Goal: Information Seeking & Learning: Learn about a topic

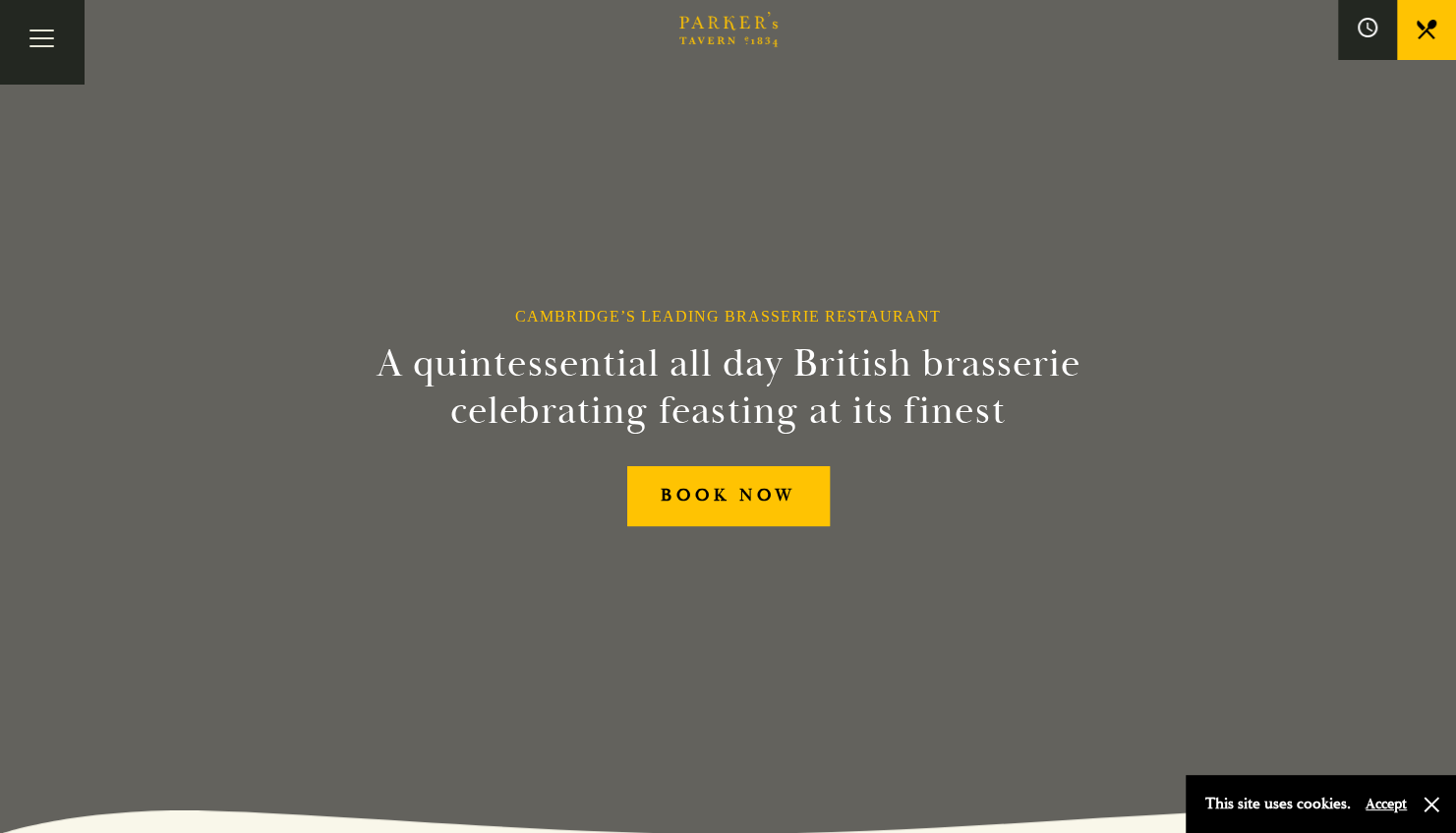
click at [1384, 795] on button "Accept" at bounding box center [1387, 803] width 41 height 19
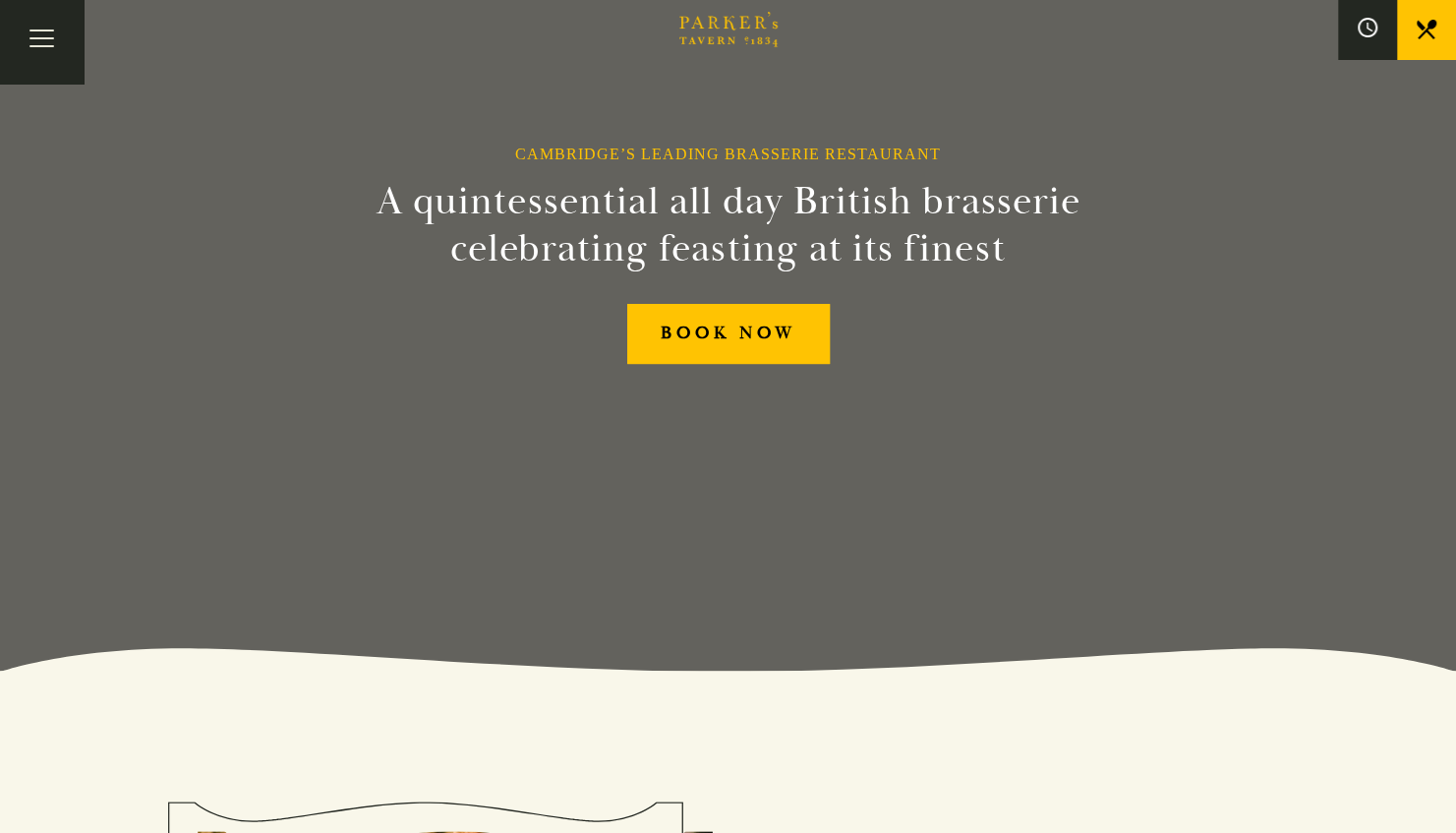
scroll to position [125, 0]
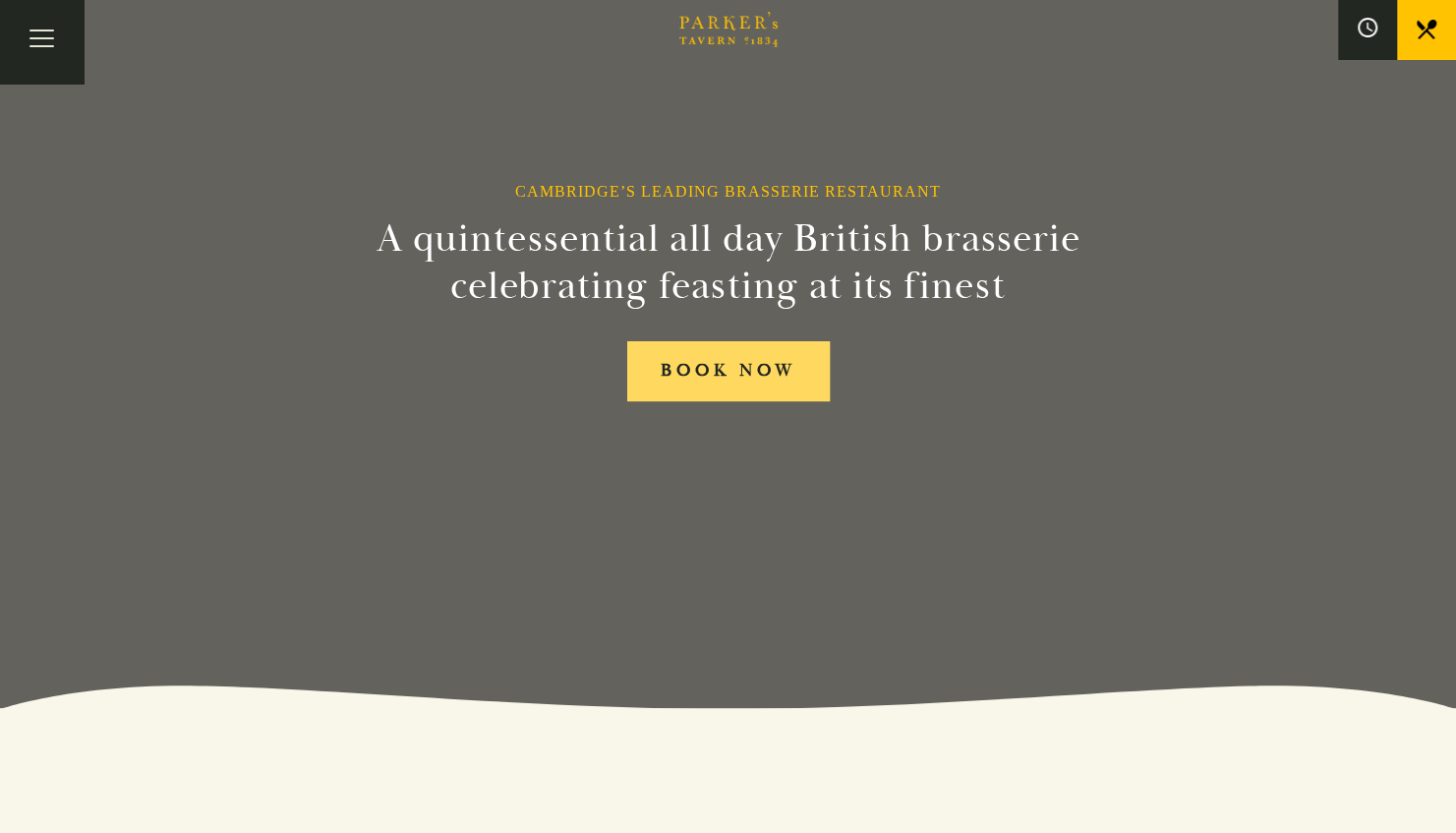
click at [761, 362] on link "BOOK NOW" at bounding box center [728, 371] width 202 height 60
click at [58, 50] on button "Toggle navigation" at bounding box center [41, 41] width 84 height 84
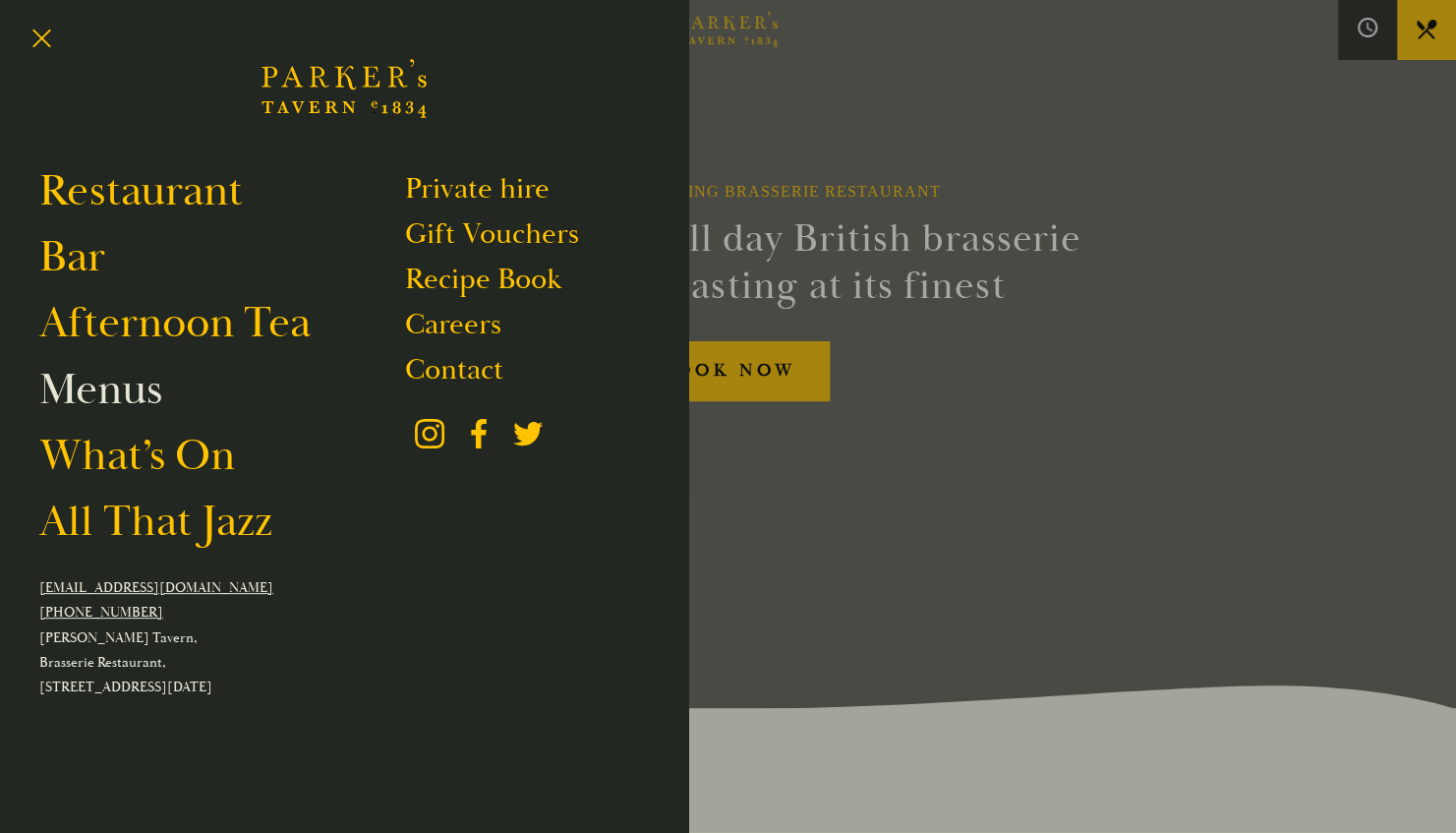
click at [97, 389] on link "Menus" at bounding box center [101, 390] width 123 height 55
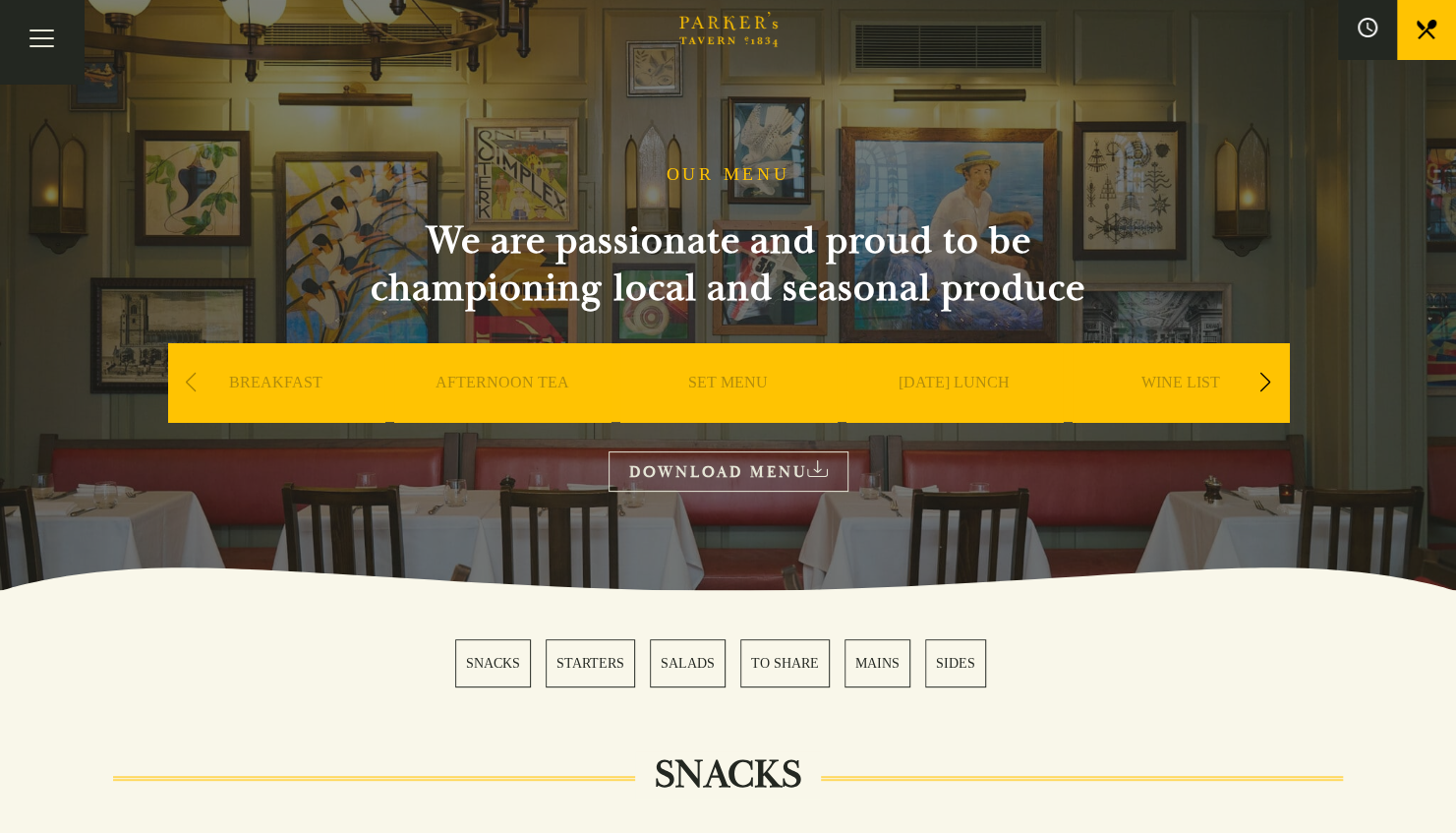
click at [755, 386] on link "SET MENU" at bounding box center [728, 413] width 80 height 79
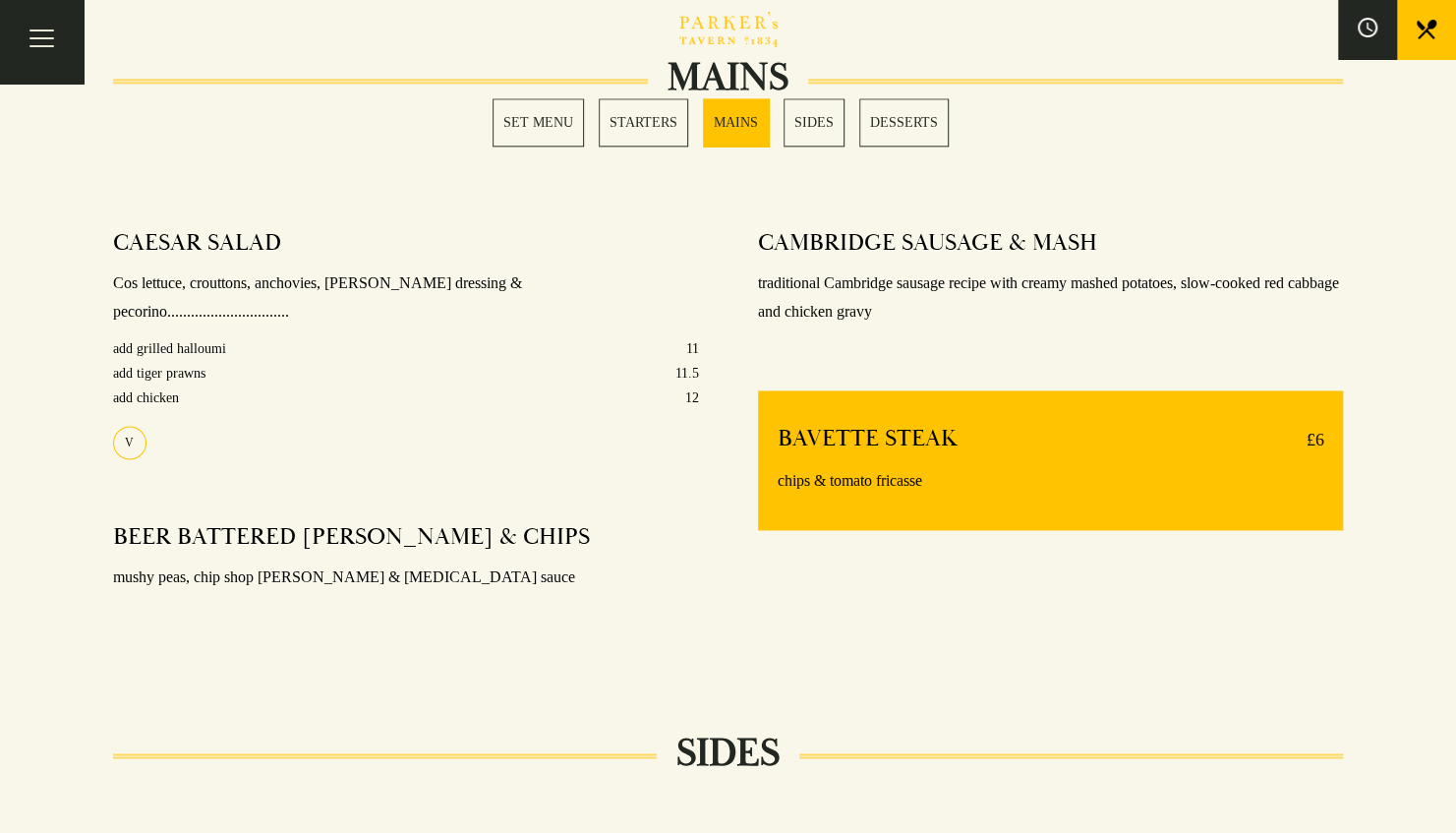
scroll to position [1350, 0]
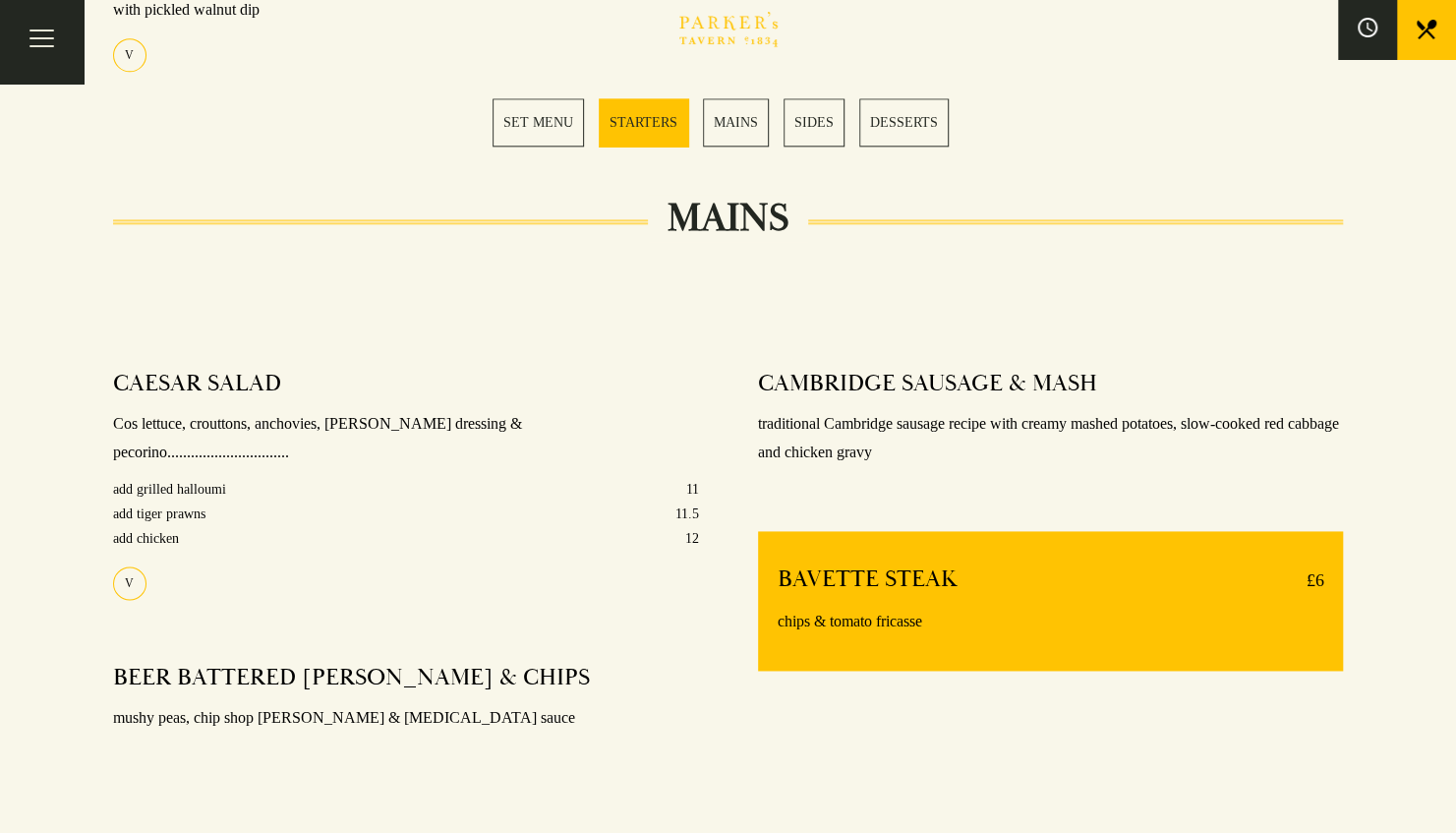
click at [744, 130] on link "MAINS" at bounding box center [736, 122] width 66 height 48
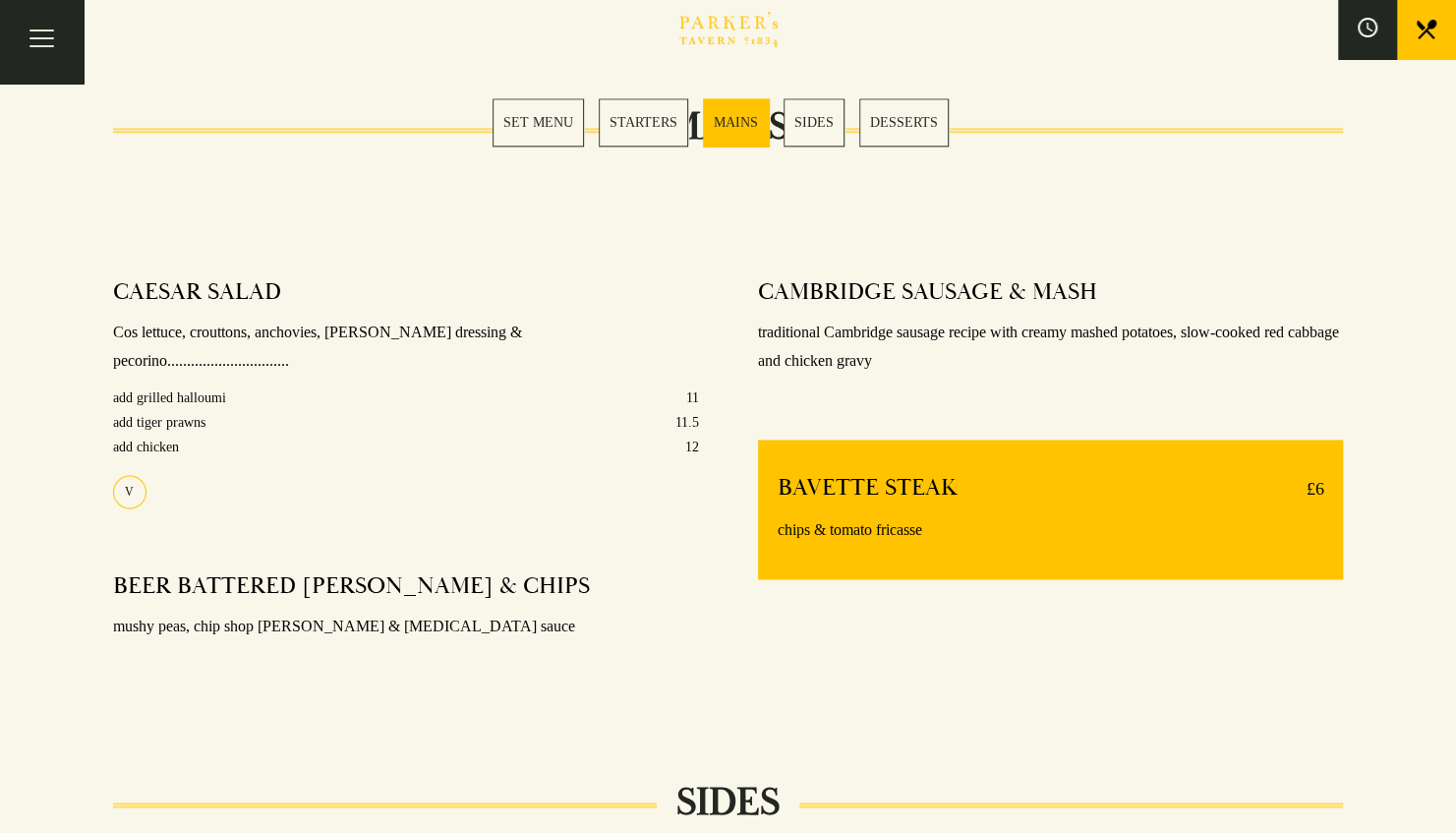
scroll to position [1452, 0]
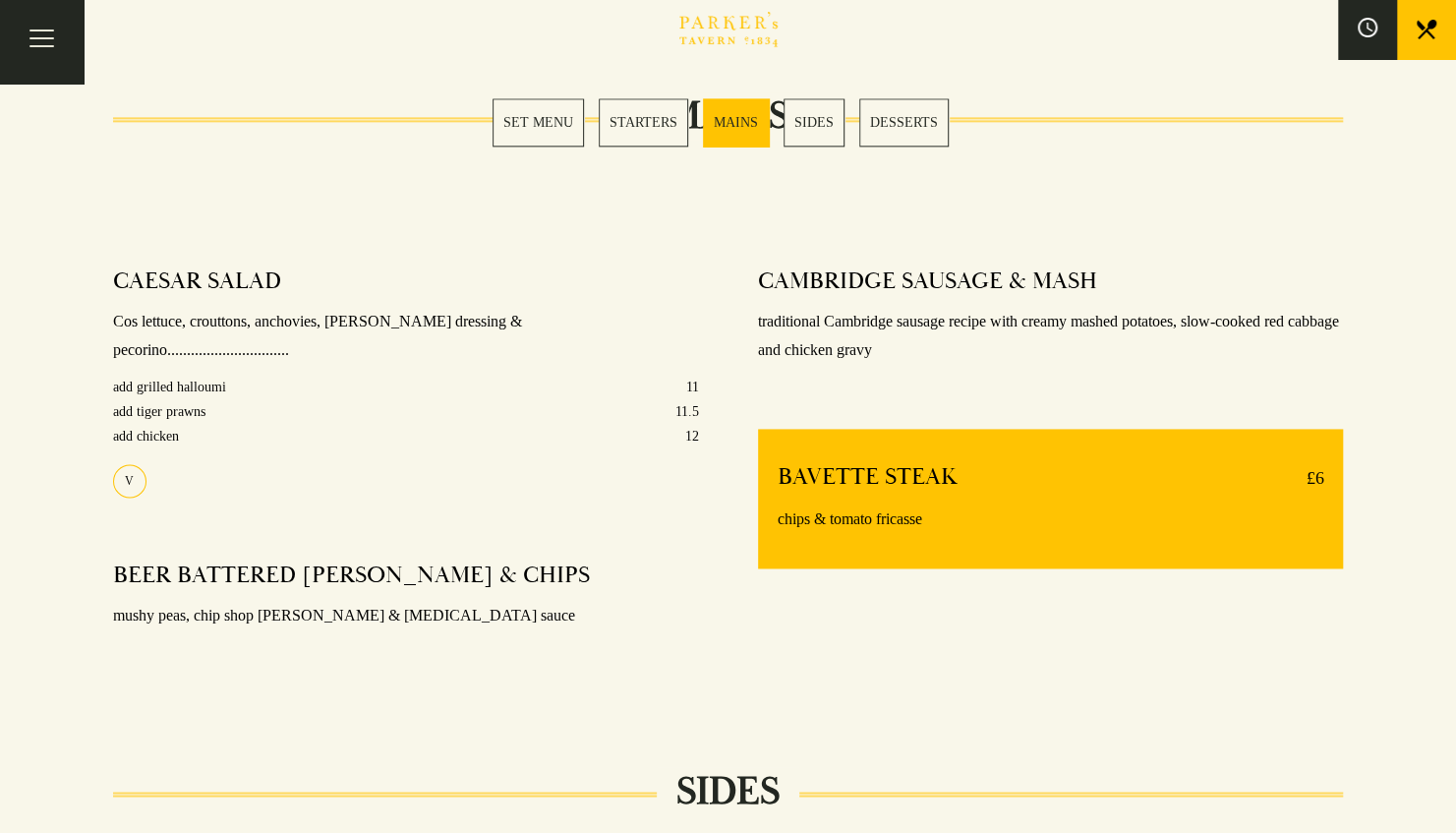
click at [798, 119] on link "SIDES" at bounding box center [814, 122] width 61 height 48
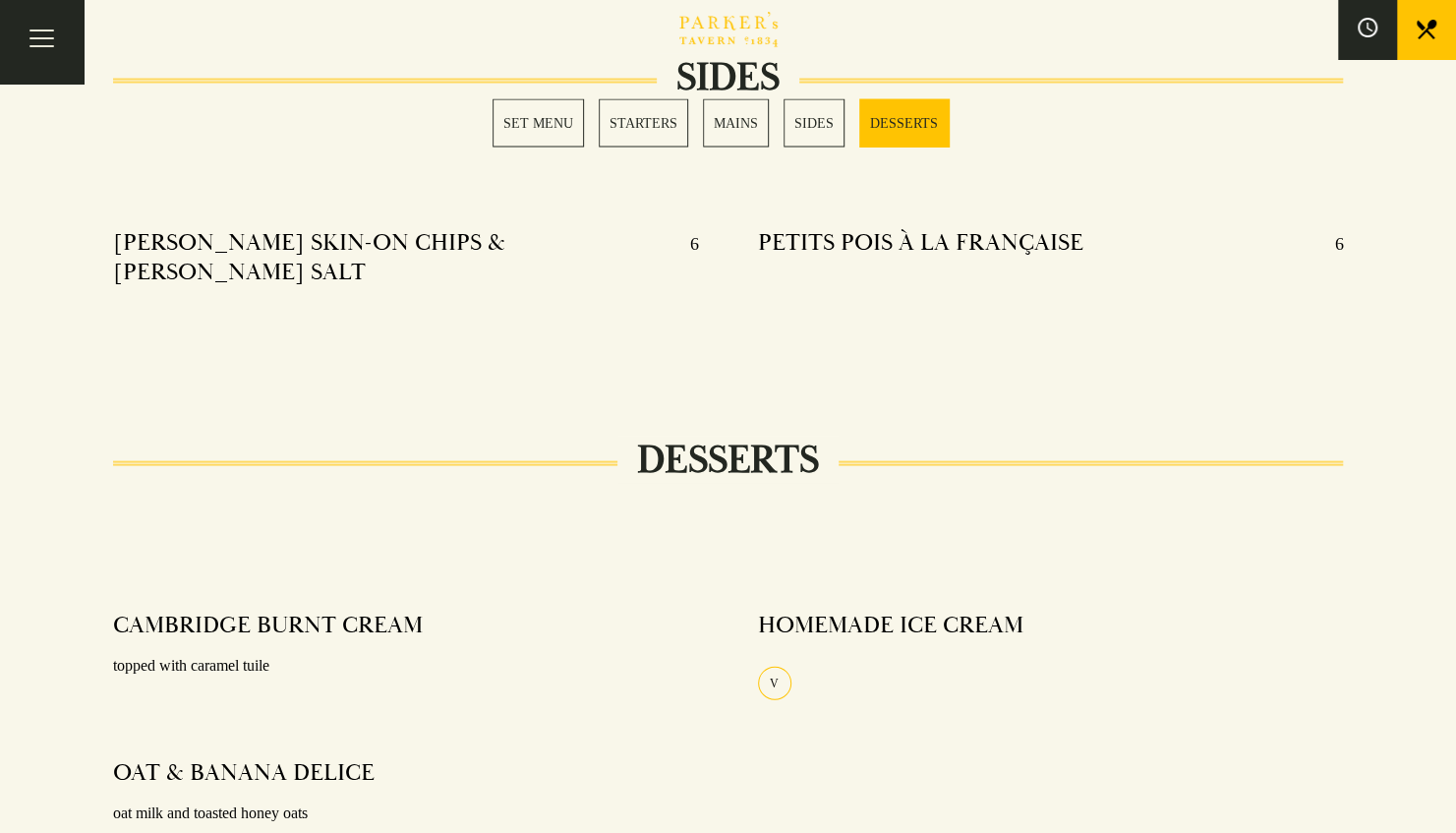
scroll to position [2216, 0]
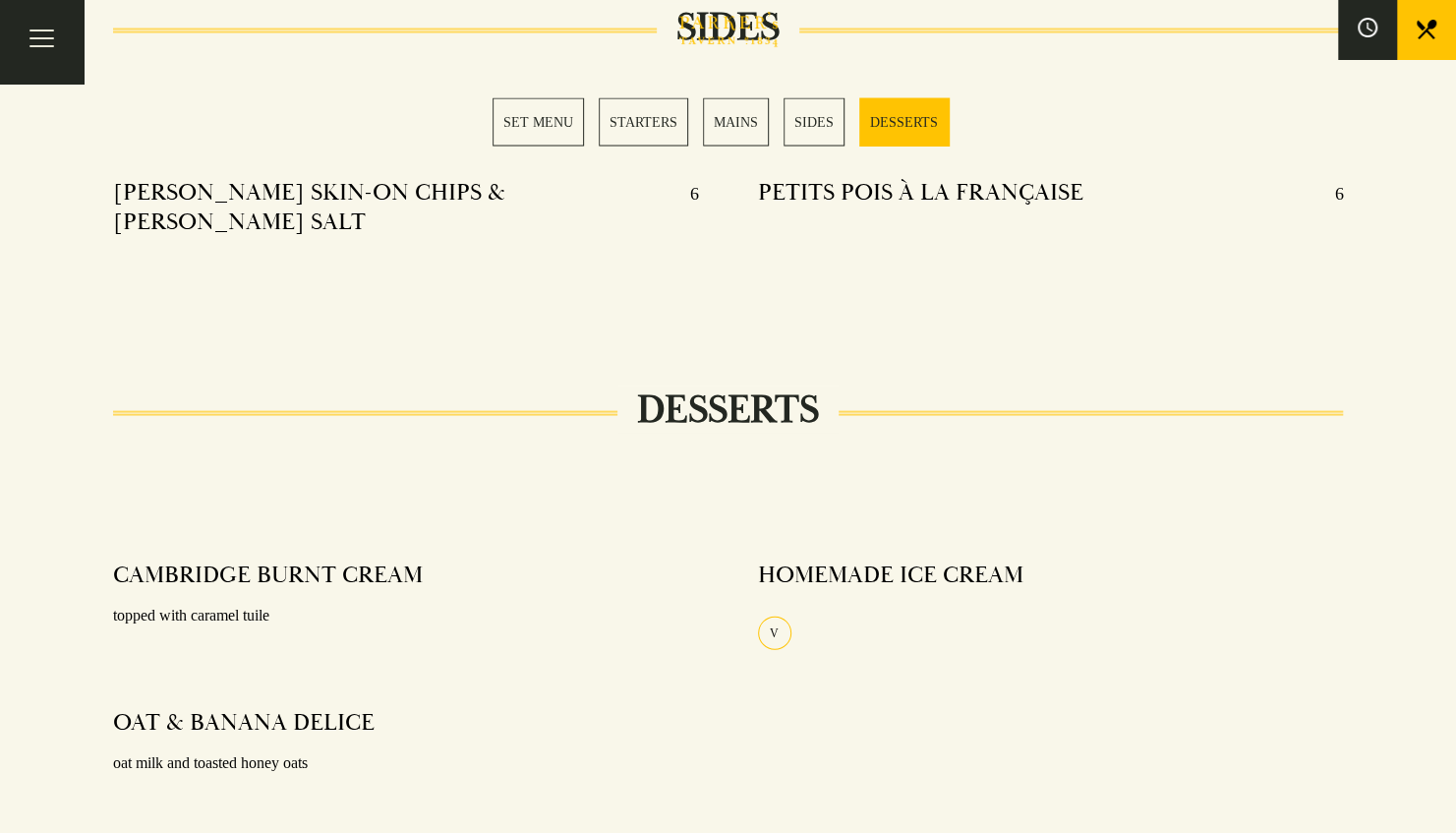
click at [894, 114] on link "DESSERTS" at bounding box center [904, 122] width 90 height 48
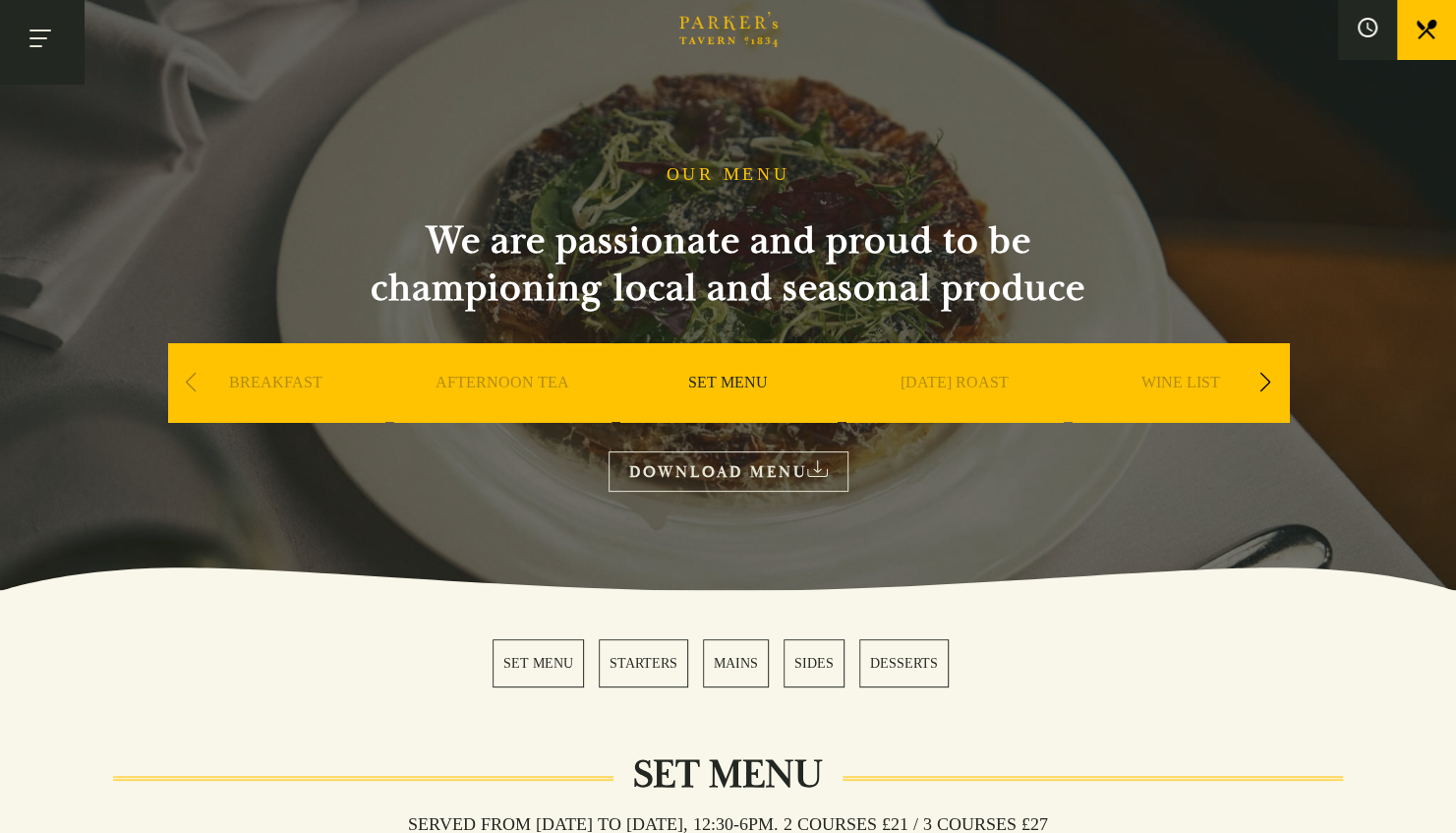
click at [50, 57] on button "Toggle navigation" at bounding box center [41, 41] width 84 height 84
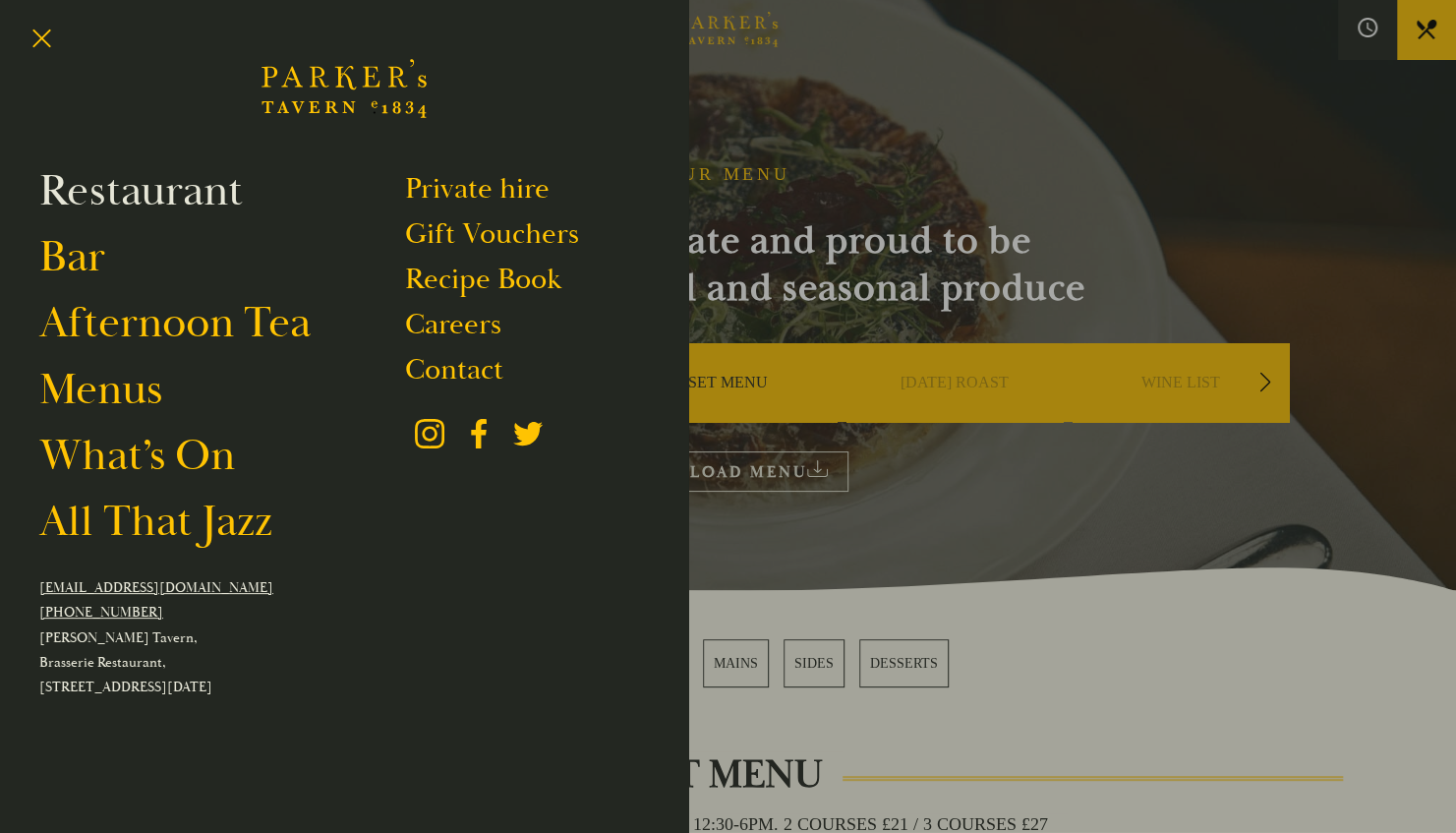
click at [184, 189] on link "Restaurant" at bounding box center [141, 190] width 203 height 55
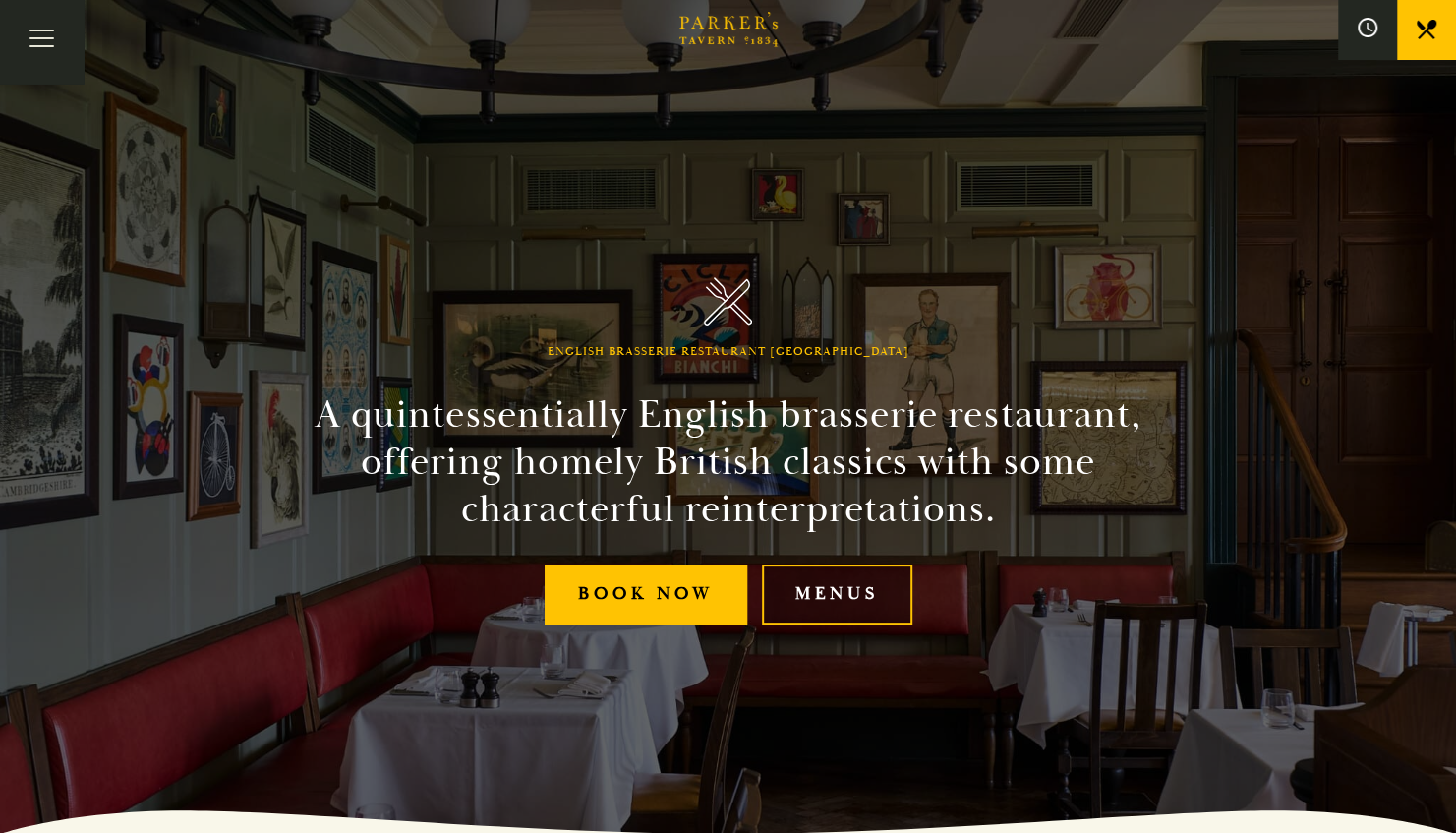
click at [806, 608] on link "Menus" at bounding box center [837, 594] width 151 height 60
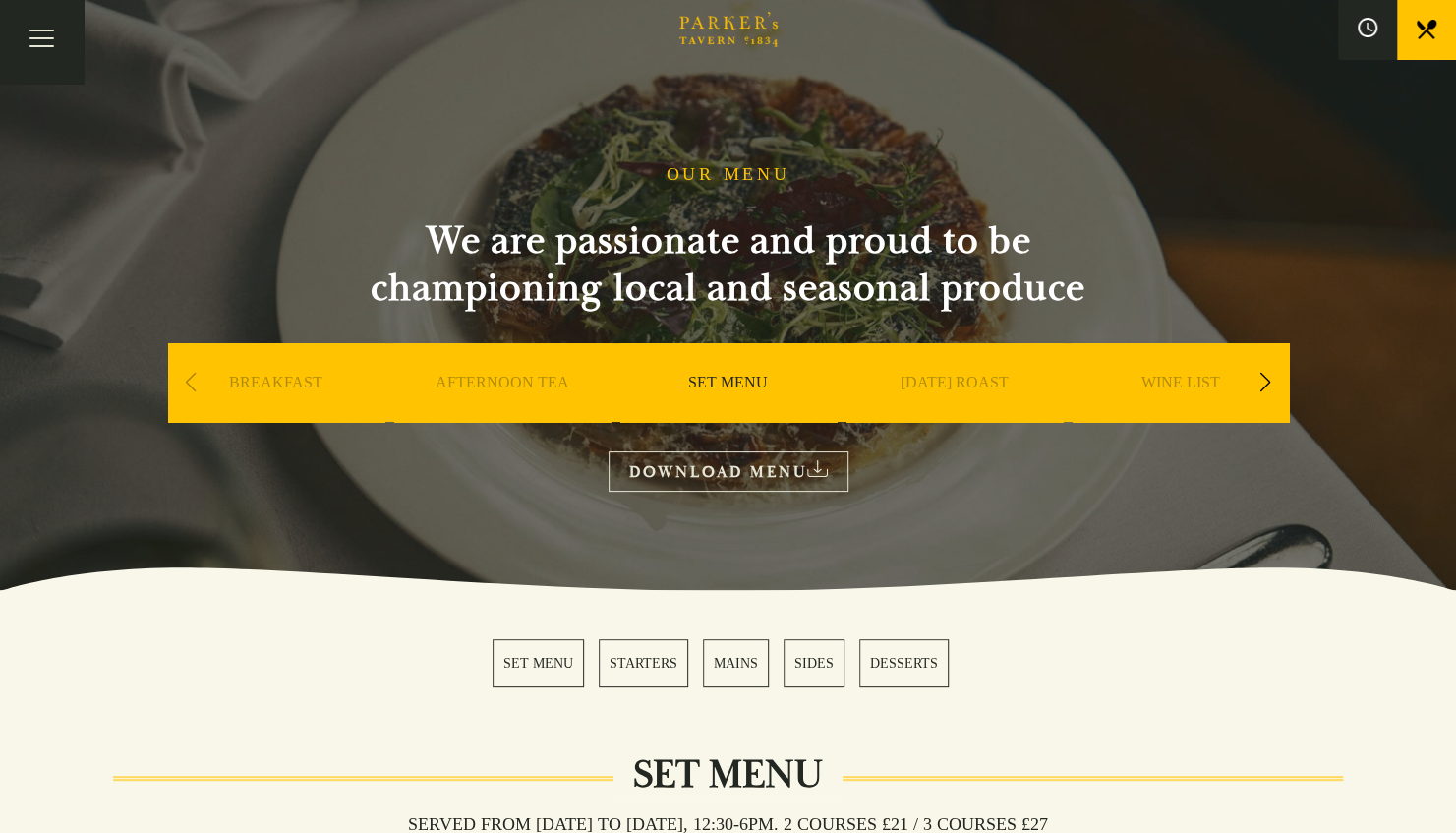
click at [739, 466] on link "DOWNLOAD MENU" at bounding box center [728, 472] width 240 height 40
click at [53, 24] on button "Toggle navigation" at bounding box center [41, 41] width 84 height 84
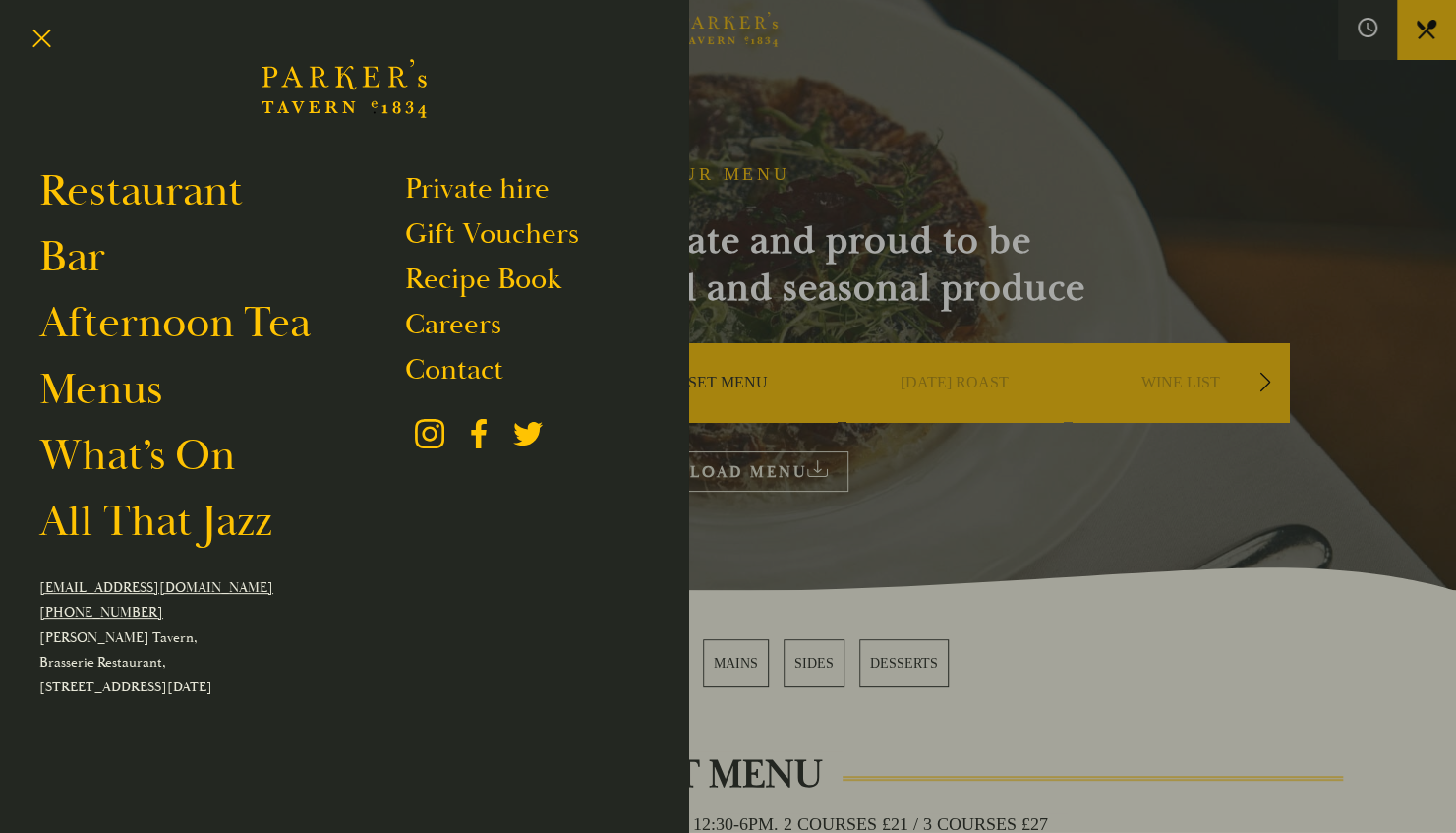
click at [403, 442] on li "What’s On" at bounding box center [222, 456] width 366 height 55
click at [418, 439] on icon at bounding box center [430, 434] width 30 height 30
